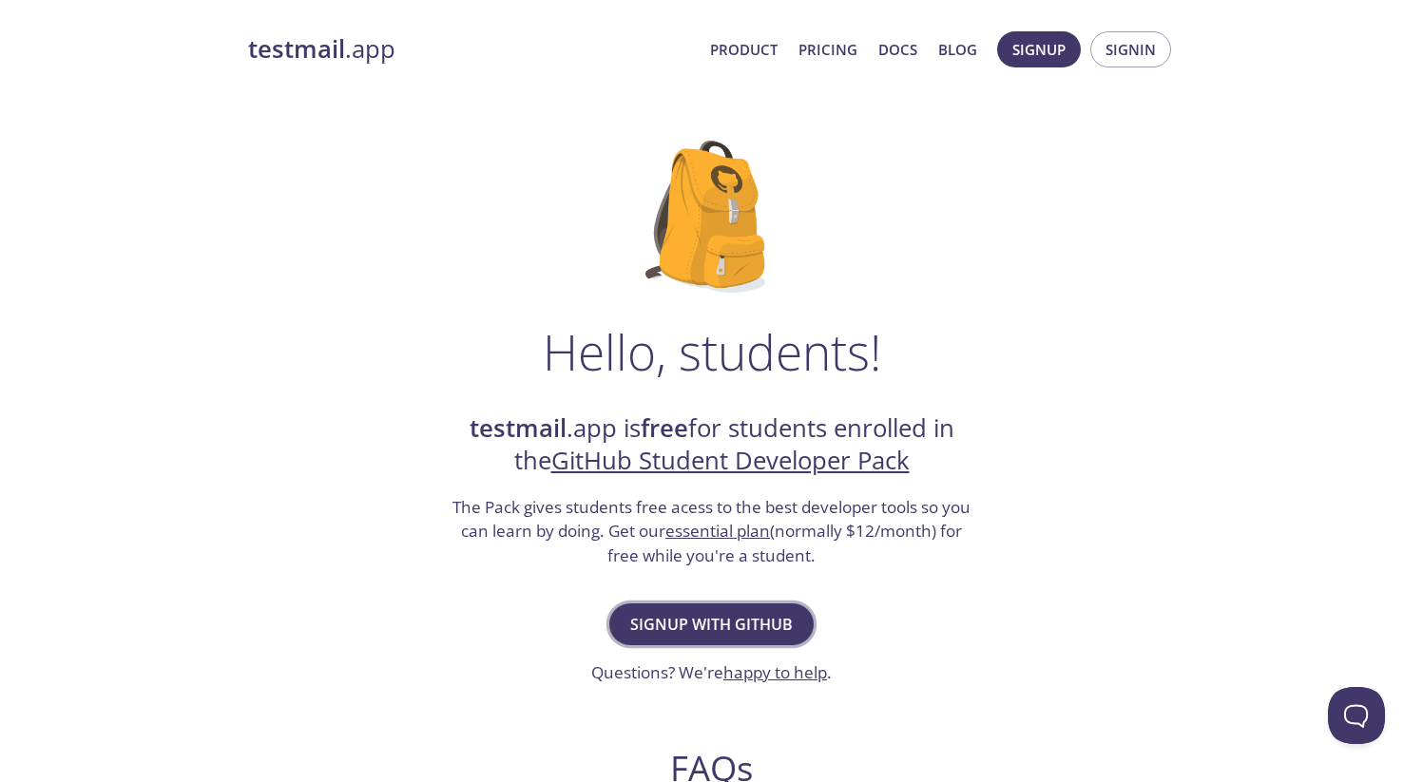
click at [659, 627] on span "Signup with GitHub" at bounding box center [711, 624] width 163 height 27
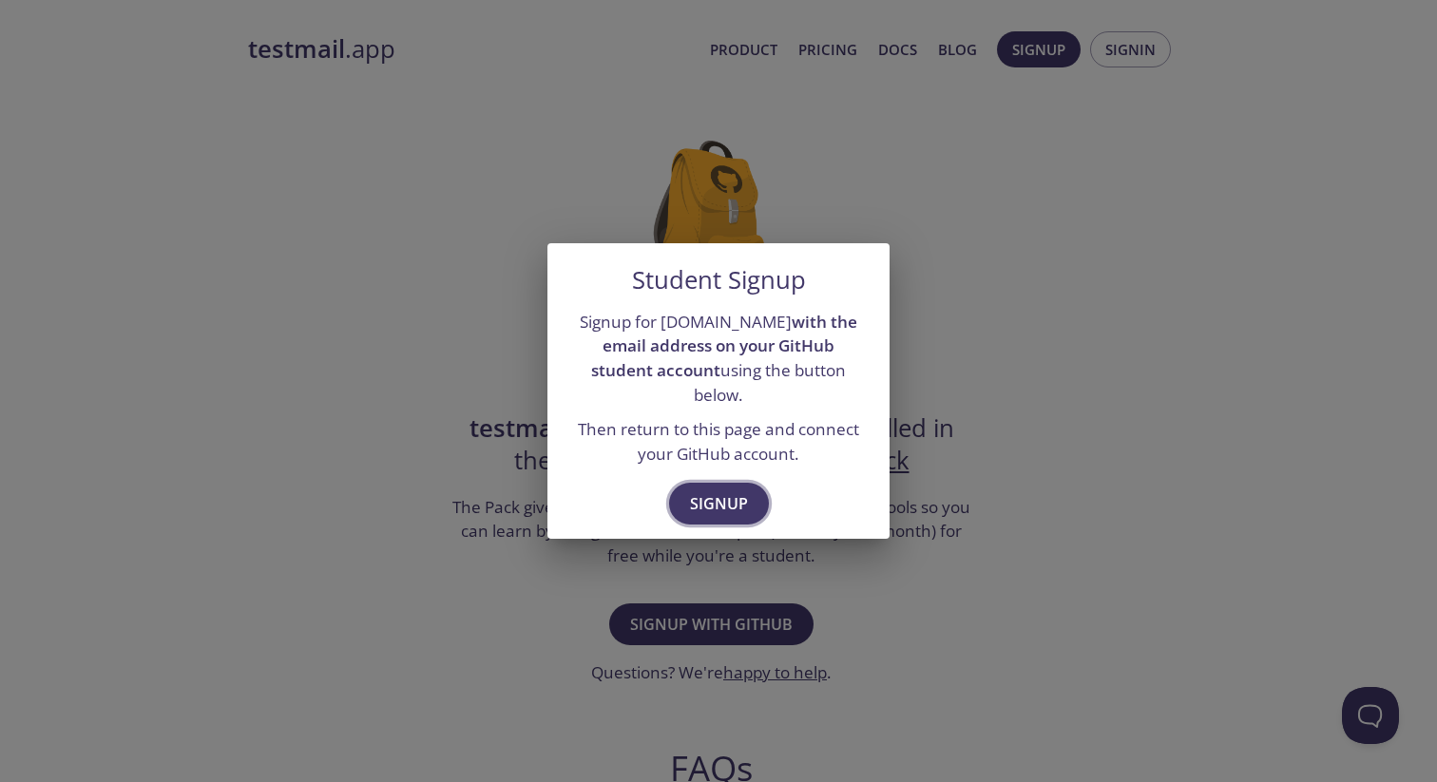
click at [718, 490] on span "Signup" at bounding box center [719, 503] width 58 height 27
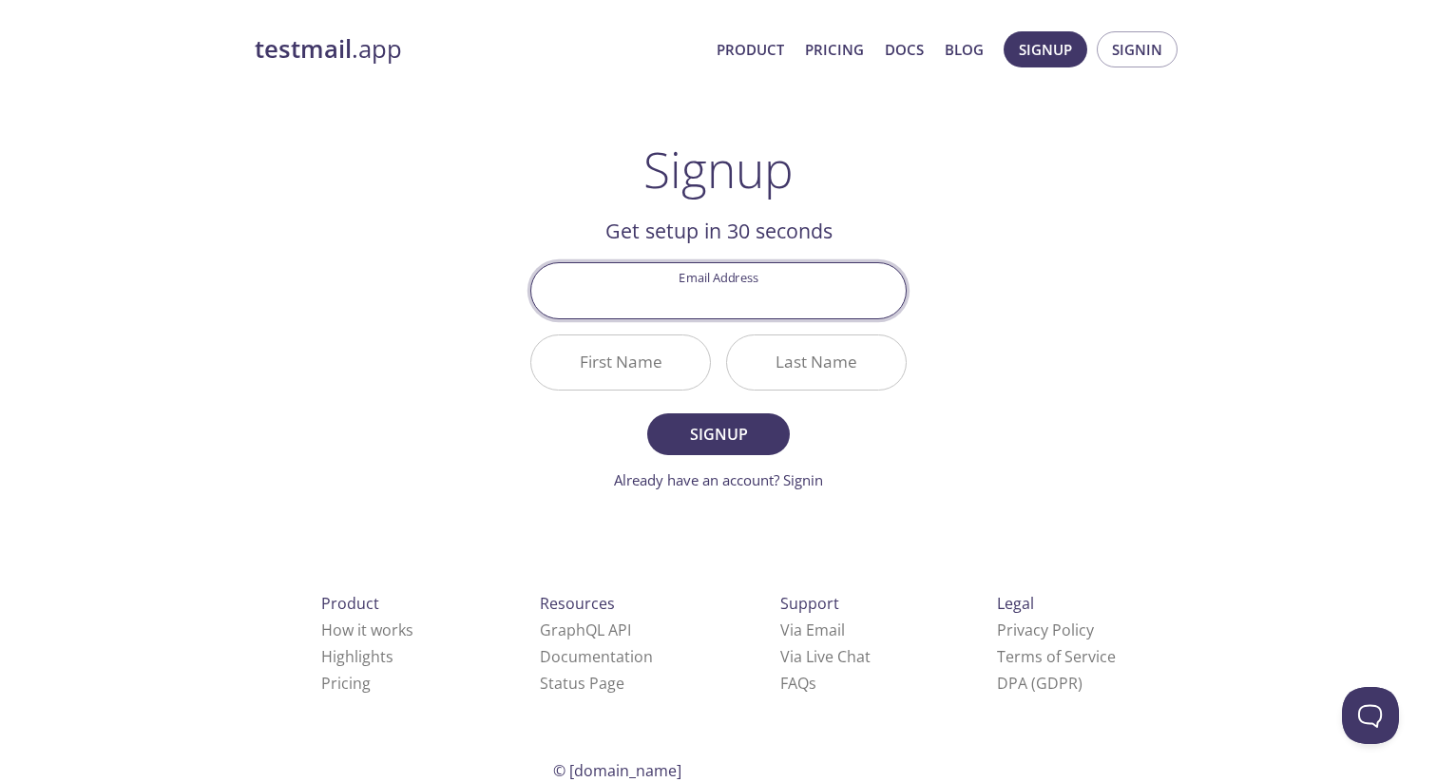
click at [736, 293] on input "Email Address" at bounding box center [718, 290] width 374 height 54
type input "[EMAIL_ADDRESS][DOMAIN_NAME]"
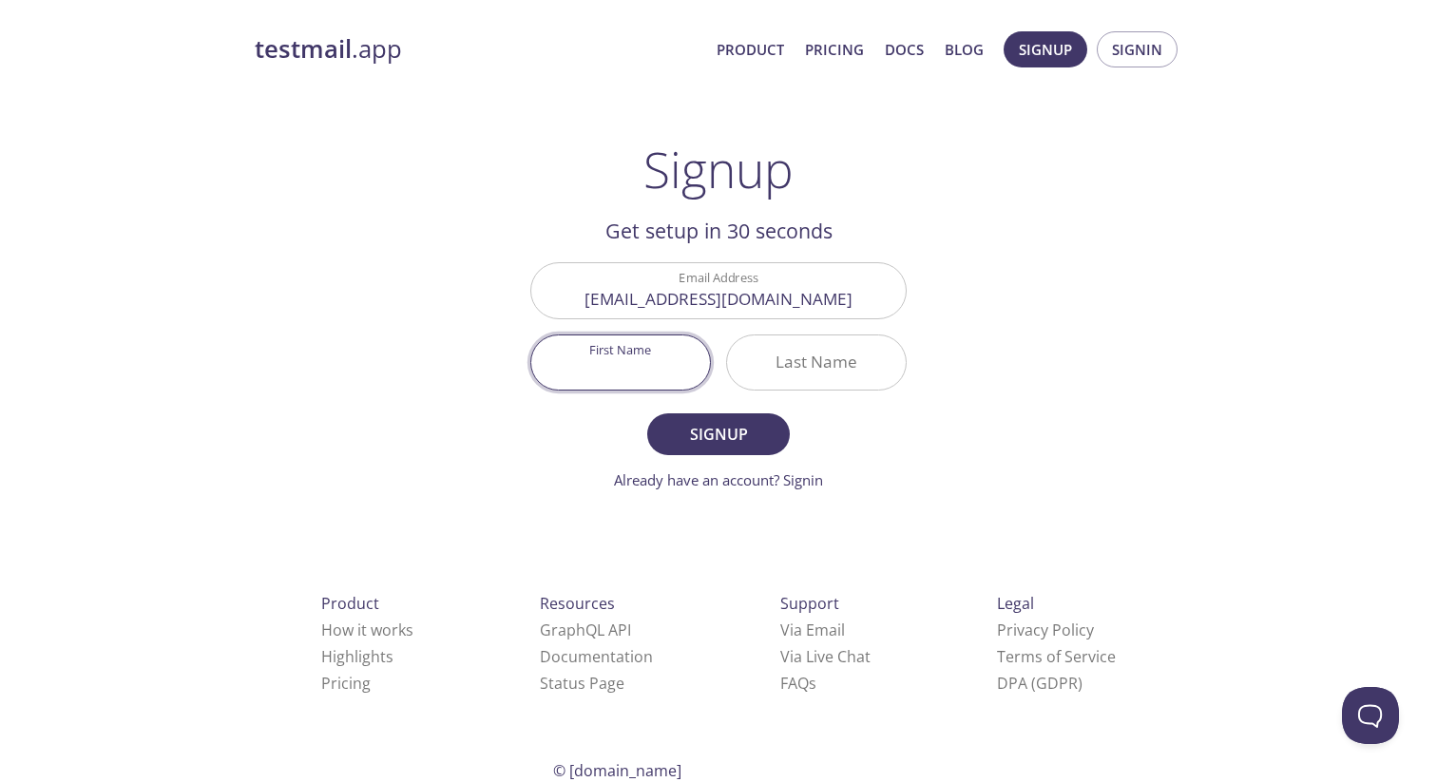
click at [616, 335] on input "First Name" at bounding box center [620, 362] width 179 height 54
type input "Minol"
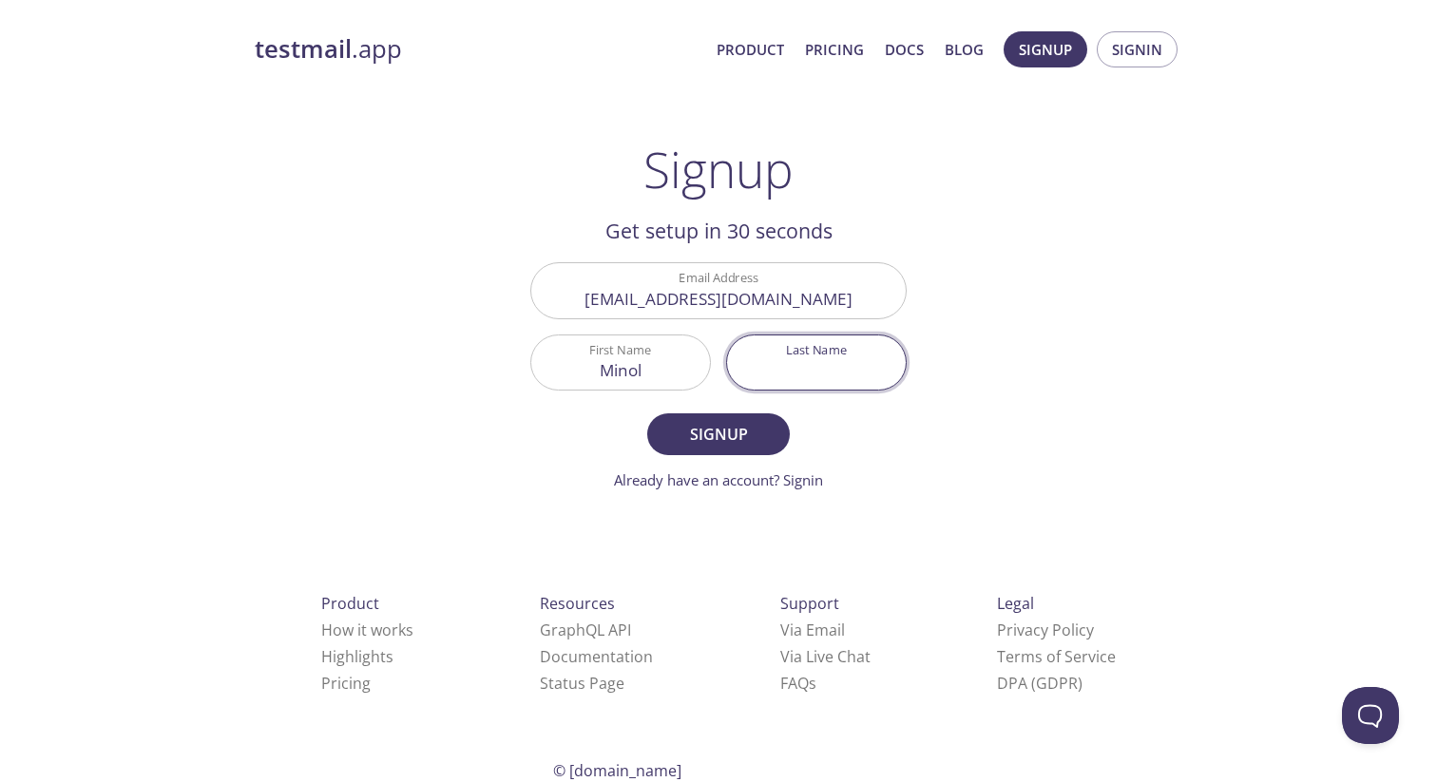
click at [820, 367] on input "Last Name" at bounding box center [816, 362] width 179 height 54
type input "a"
type input "Amarakoon"
click at [749, 429] on span "Signup" at bounding box center [718, 434] width 101 height 27
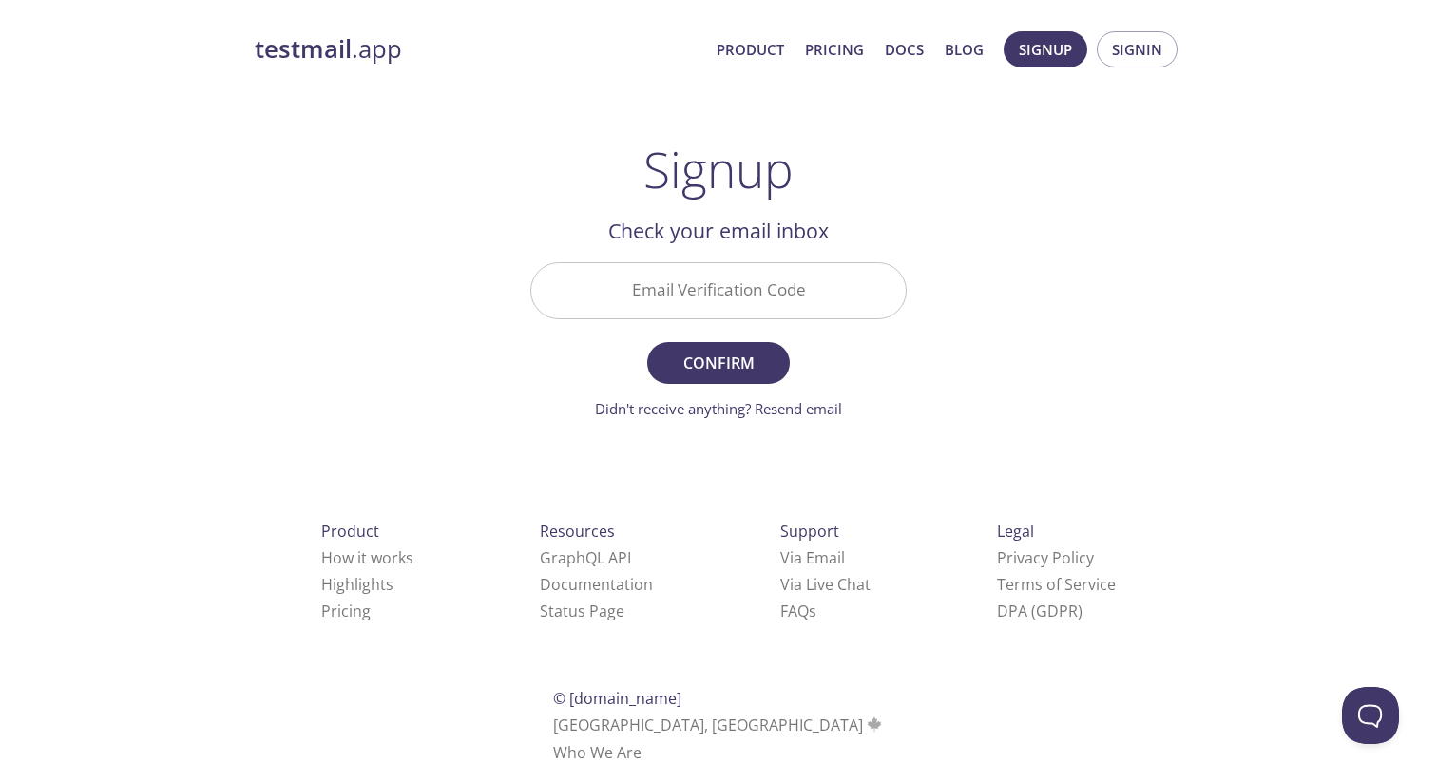
click at [694, 296] on input "Email Verification Code" at bounding box center [718, 290] width 374 height 54
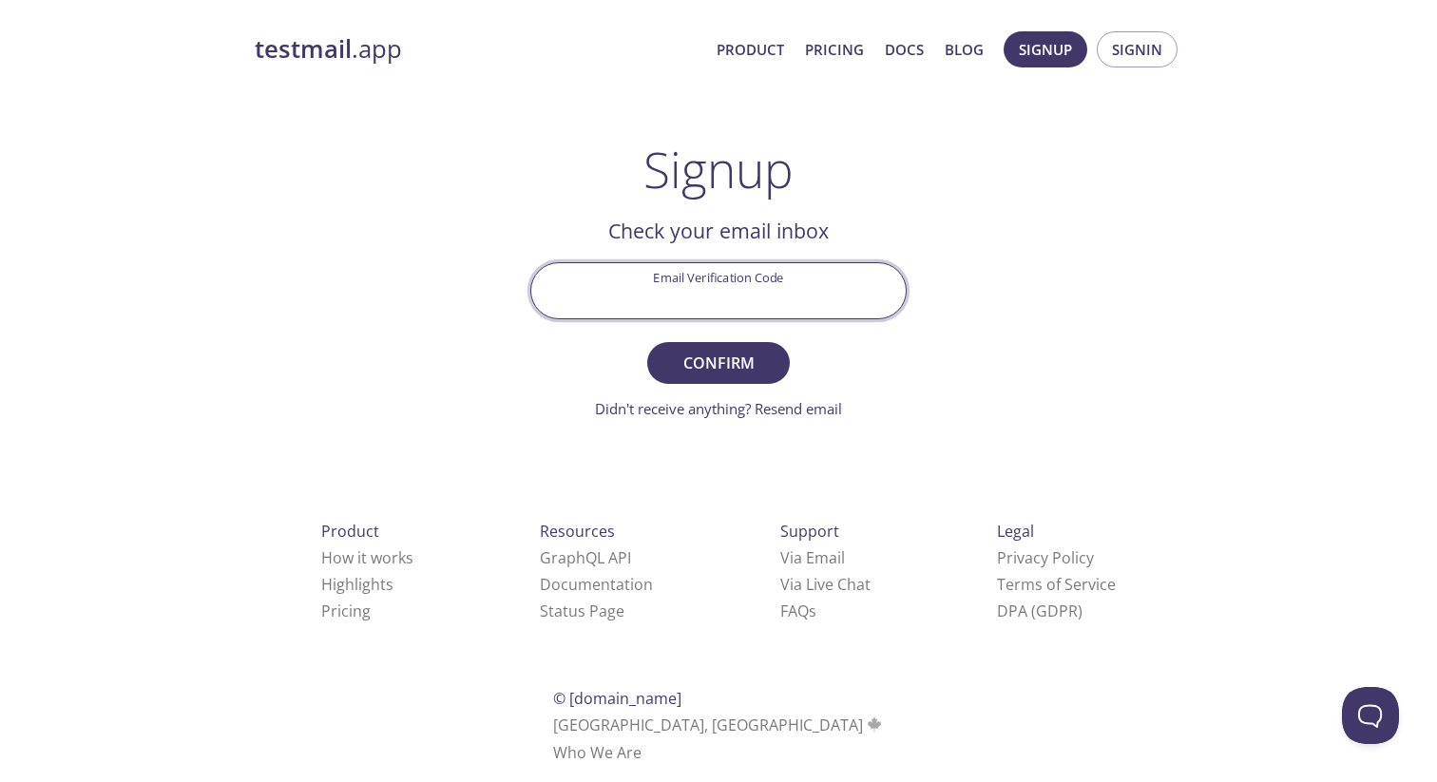
paste input "6BKN1PN"
type input "6BKN1PN"
click at [722, 358] on span "Confirm" at bounding box center [718, 363] width 101 height 27
